Goal: Navigation & Orientation: Find specific page/section

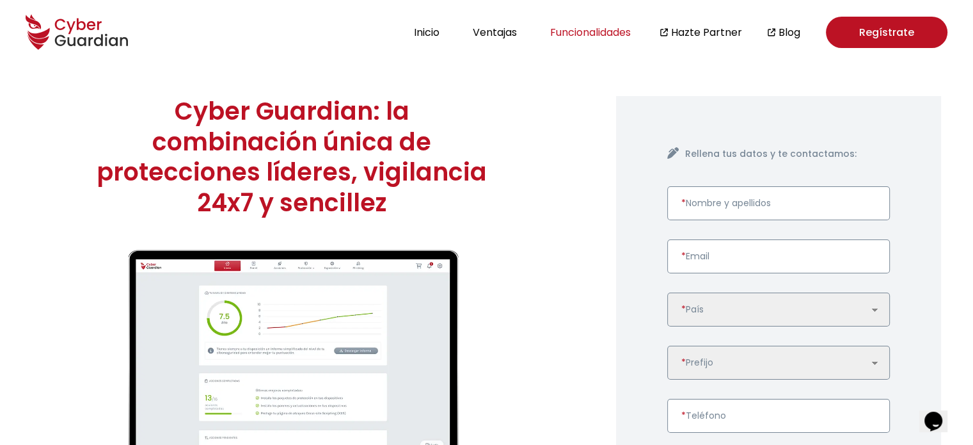
click at [577, 33] on button "Funcionalidades" at bounding box center [591, 32] width 88 height 17
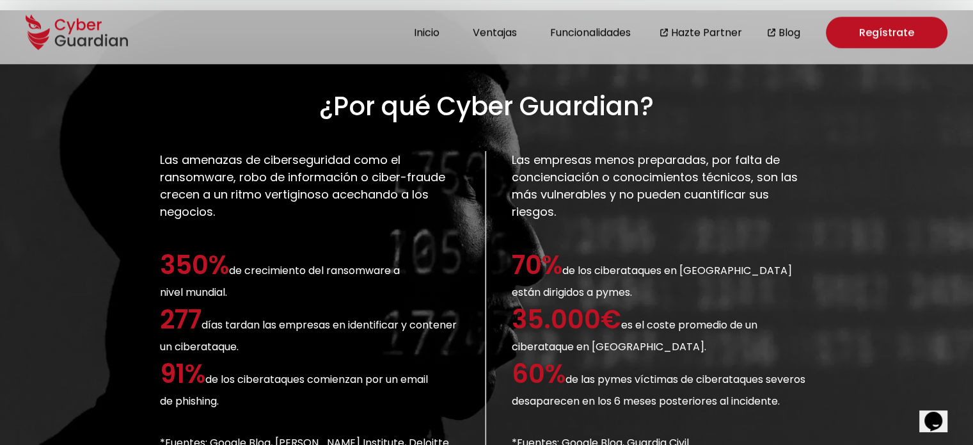
scroll to position [1226, 0]
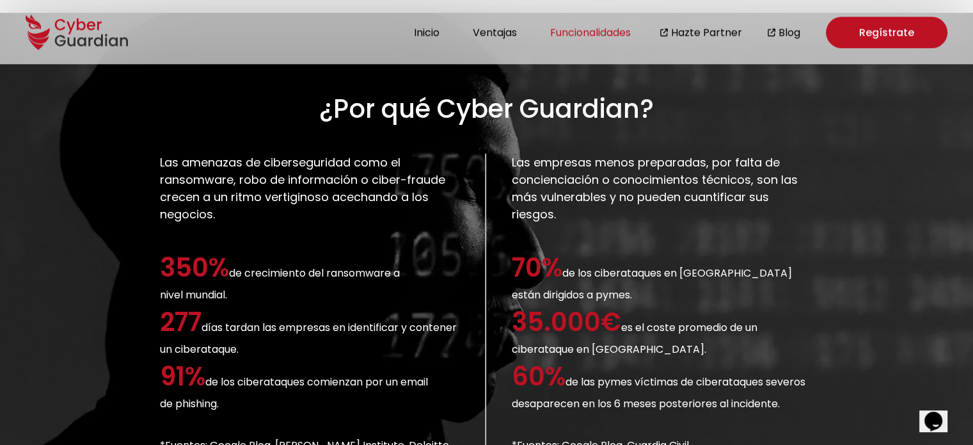
click at [594, 29] on button "Funcionalidades" at bounding box center [591, 32] width 88 height 17
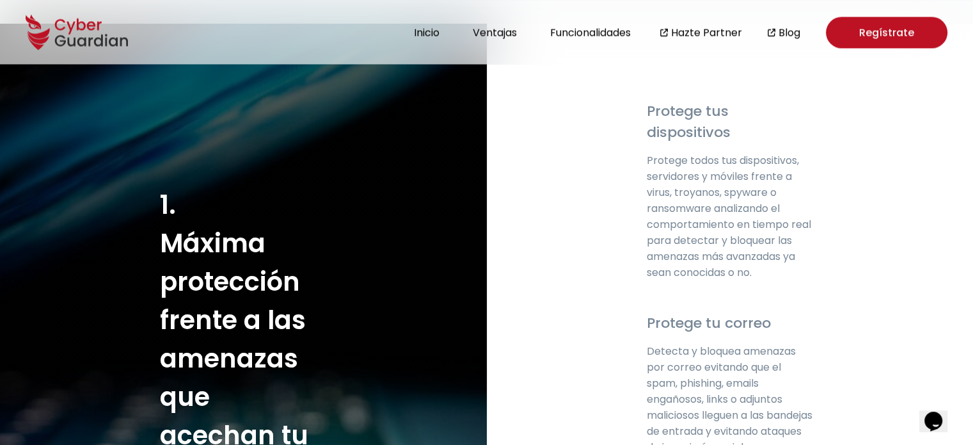
scroll to position [1878, 0]
click at [576, 28] on button "Funcionalidades" at bounding box center [591, 32] width 88 height 17
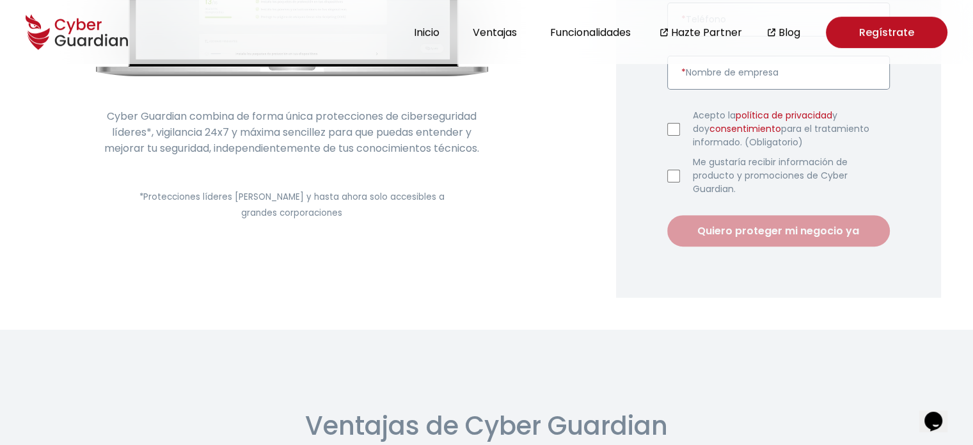
scroll to position [397, 0]
click at [586, 35] on button "Funcionalidades" at bounding box center [591, 32] width 88 height 17
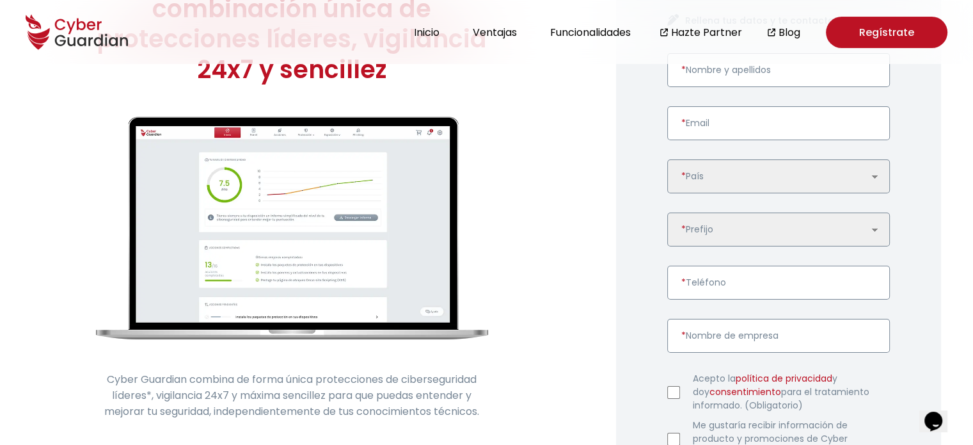
scroll to position [0, 0]
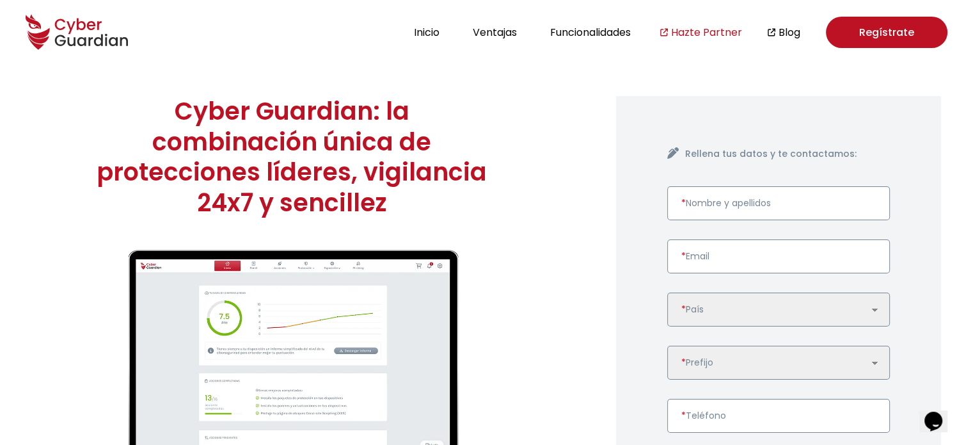
click at [693, 33] on link "Hazte Partner" at bounding box center [706, 32] width 71 height 16
click at [693, 28] on link "Hazte Partner" at bounding box center [706, 32] width 71 height 16
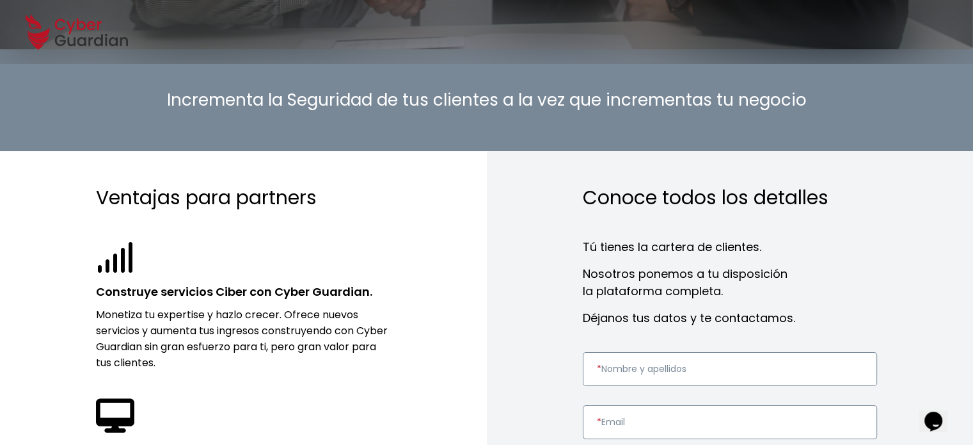
scroll to position [246, 0]
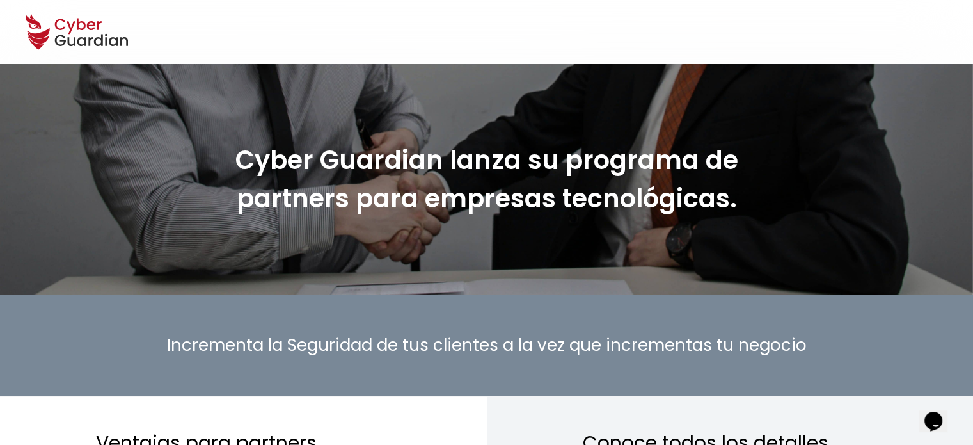
click at [74, 34] on icon at bounding box center [77, 32] width 102 height 45
